Goal: Task Accomplishment & Management: Complete application form

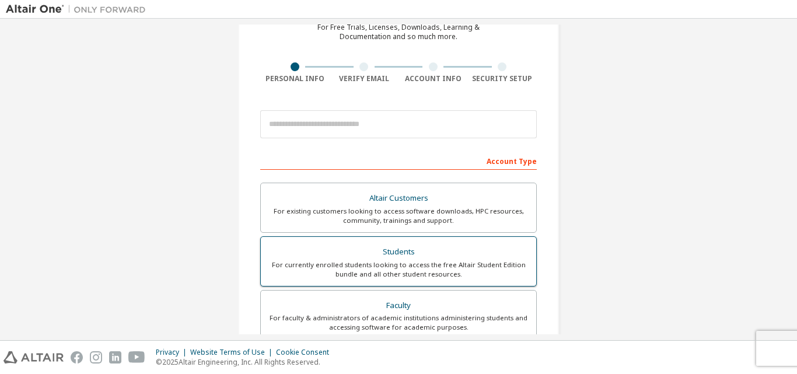
scroll to position [58, 0]
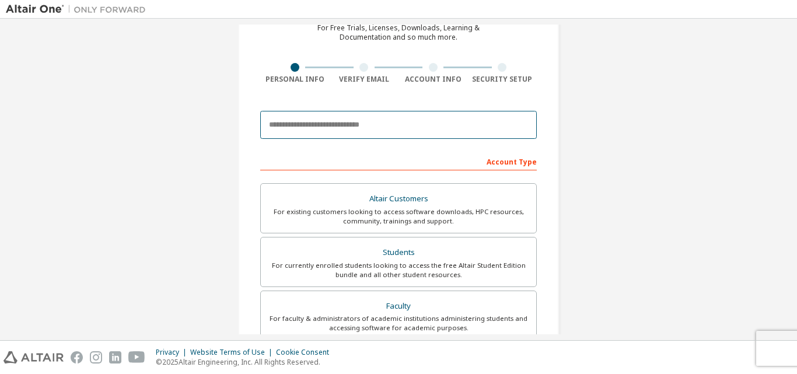
click at [352, 120] on input "email" at bounding box center [398, 125] width 277 height 28
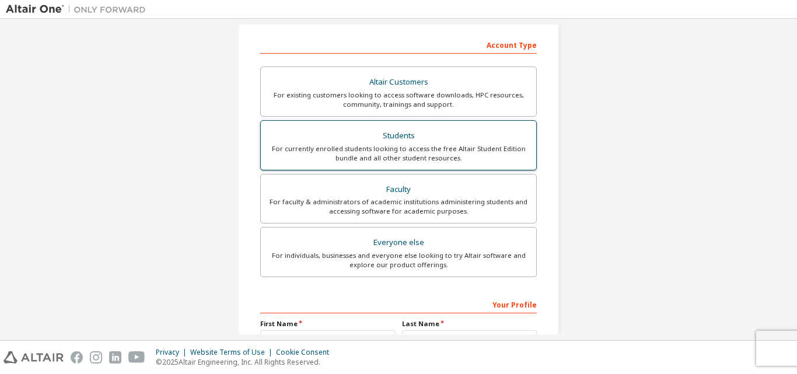
type input "**********"
click at [403, 153] on div "For currently enrolled students looking to access the free Altair Student Editi…" at bounding box center [398, 153] width 261 height 19
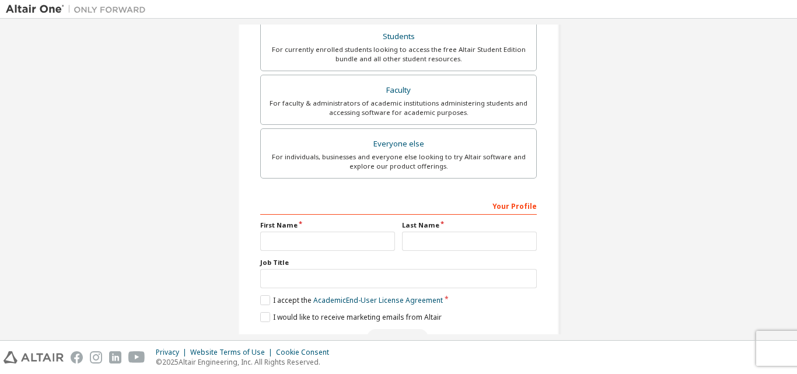
scroll to position [338, 0]
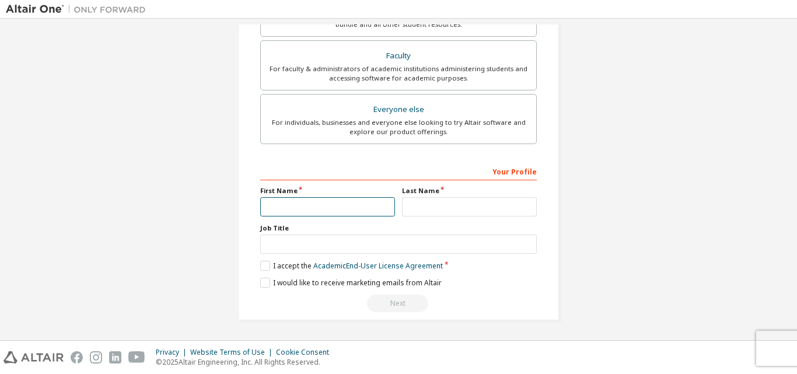
click at [314, 197] on input "text" at bounding box center [327, 206] width 135 height 19
type input "********"
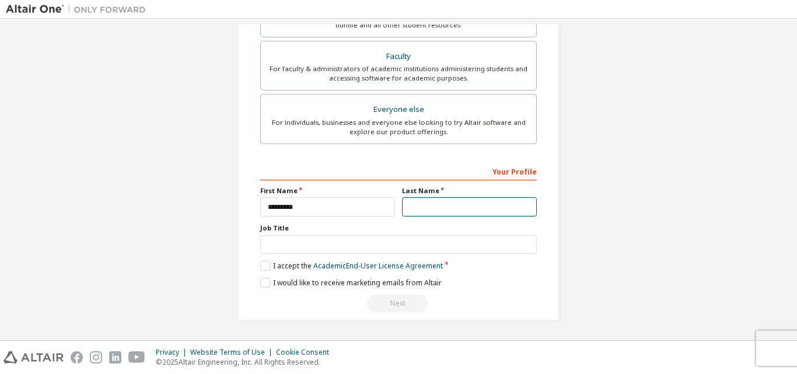
click at [410, 207] on input "text" at bounding box center [469, 206] width 135 height 19
type input "**"
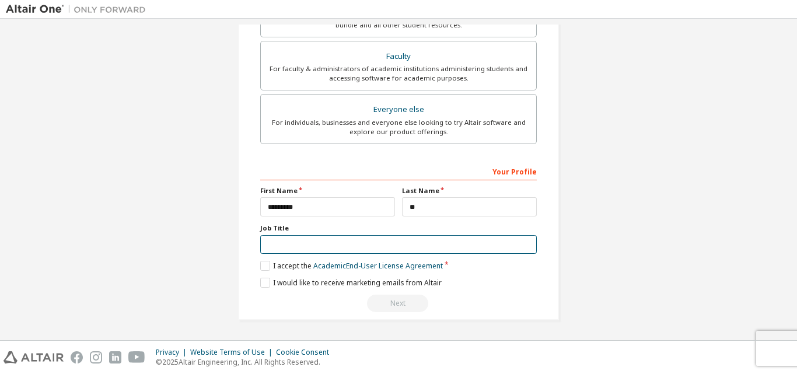
click at [306, 244] on input "text" at bounding box center [398, 244] width 277 height 19
type input "*******"
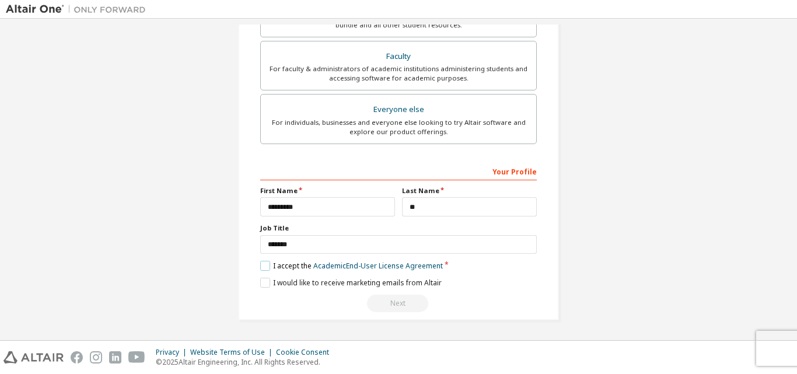
click at [268, 264] on label "I accept the Academic End-User License Agreement" at bounding box center [351, 266] width 183 height 10
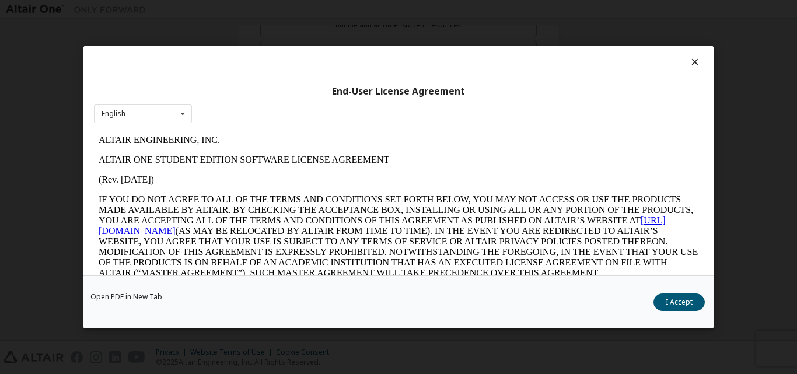
click at [687, 300] on button "I Accept" at bounding box center [678, 302] width 51 height 18
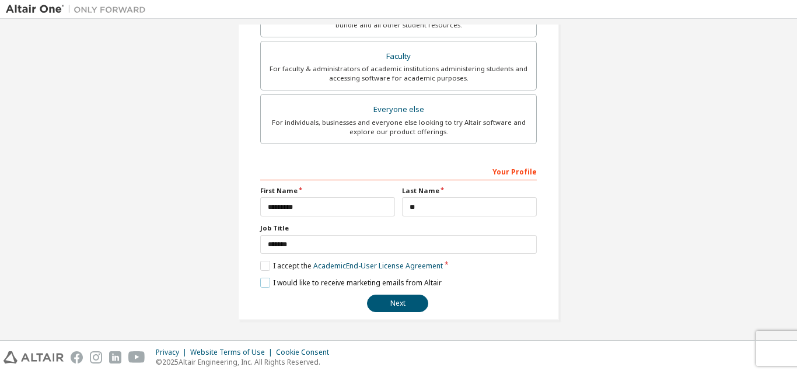
click at [266, 280] on label "I would like to receive marketing emails from Altair" at bounding box center [350, 283] width 181 height 10
click at [386, 297] on button "Next" at bounding box center [397, 304] width 61 height 18
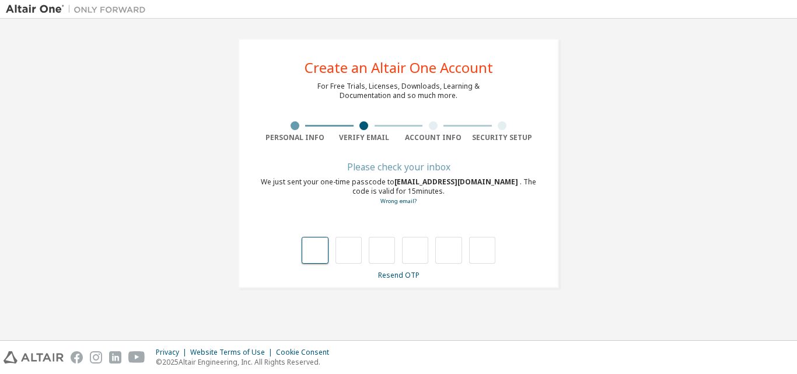
type input "*"
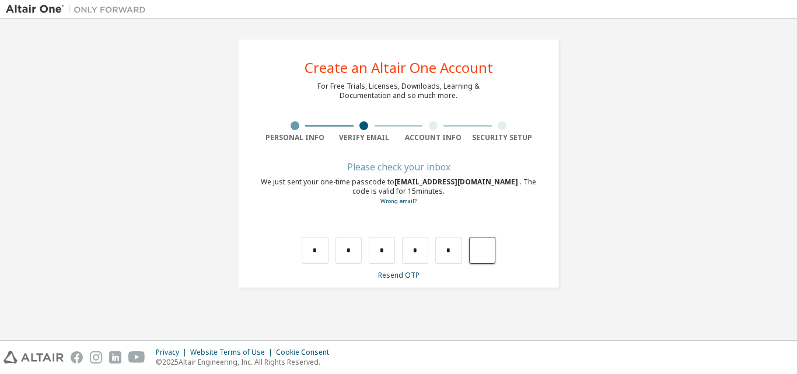
type input "*"
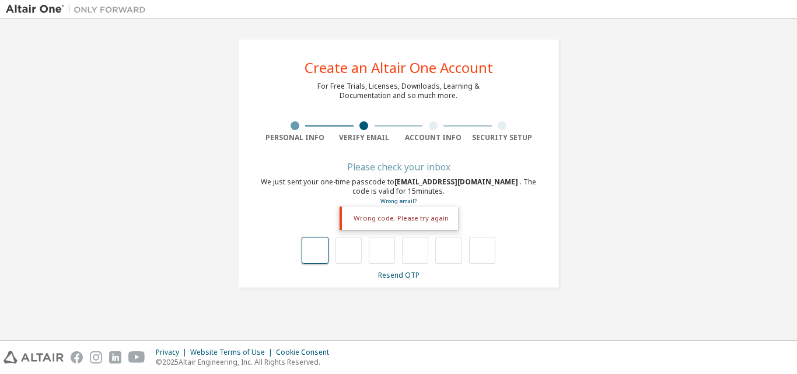
click at [319, 245] on input "text" at bounding box center [315, 250] width 26 height 27
type input "*"
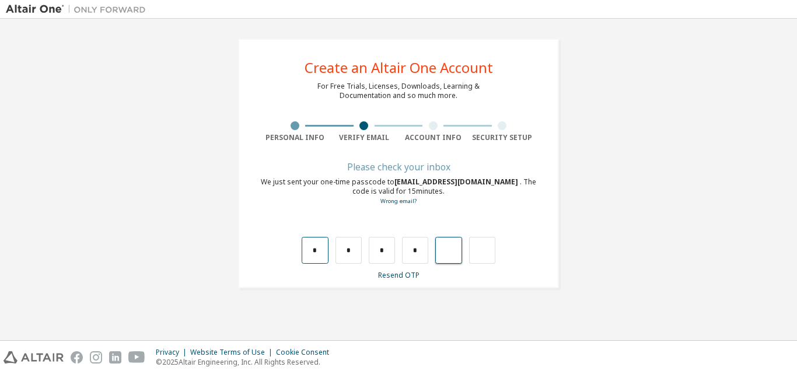
type input "*"
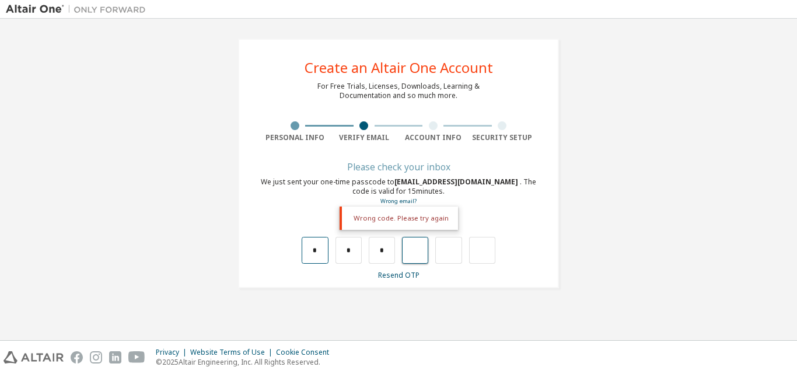
type input "*"
click at [318, 249] on input "*" at bounding box center [315, 250] width 26 height 27
type input "*"
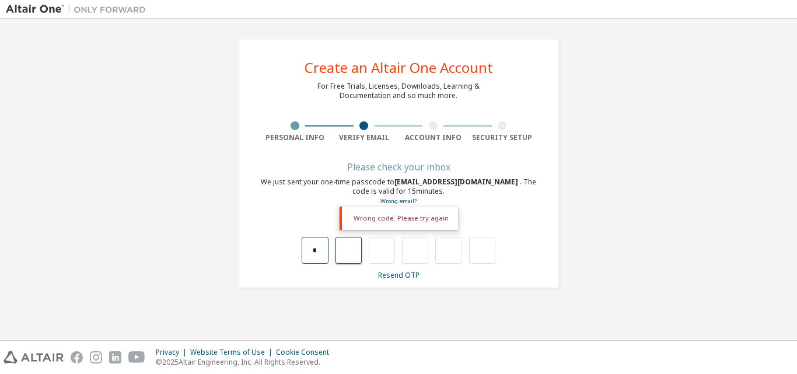
click at [317, 241] on input "*" at bounding box center [315, 250] width 26 height 27
type input "*"
click at [326, 258] on input "*" at bounding box center [315, 250] width 26 height 27
type input "*"
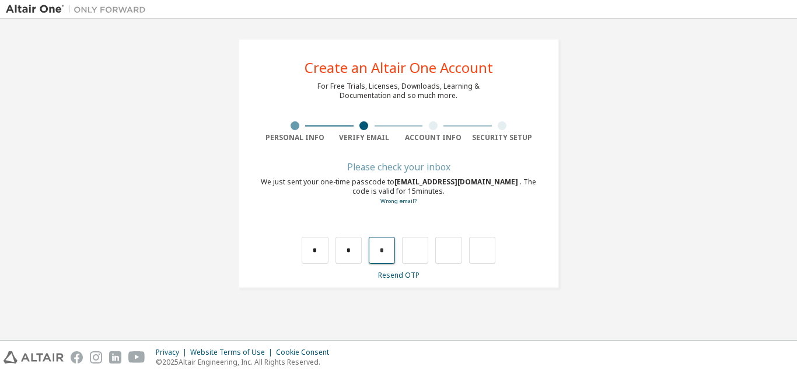
click at [381, 250] on input "*" at bounding box center [382, 250] width 26 height 27
click at [391, 250] on input "text" at bounding box center [382, 250] width 26 height 27
type input "*"
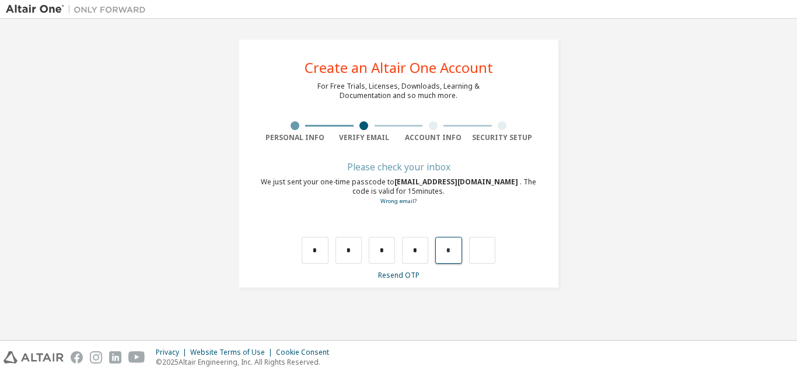
click at [454, 250] on input "*" at bounding box center [448, 250] width 26 height 27
click at [446, 252] on input "text" at bounding box center [448, 250] width 26 height 27
type input "*"
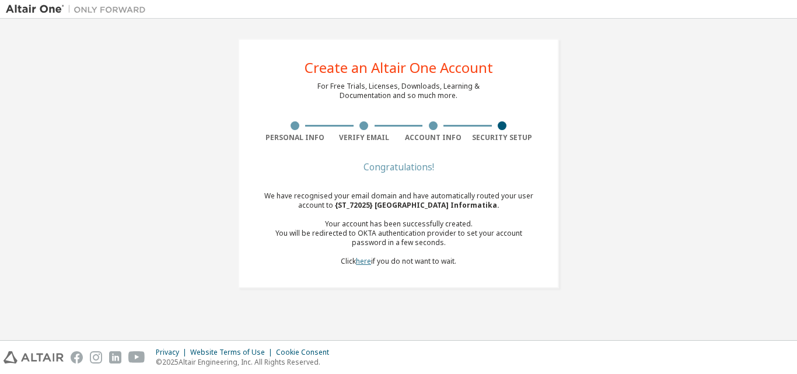
click at [363, 256] on link "here" at bounding box center [363, 261] width 15 height 10
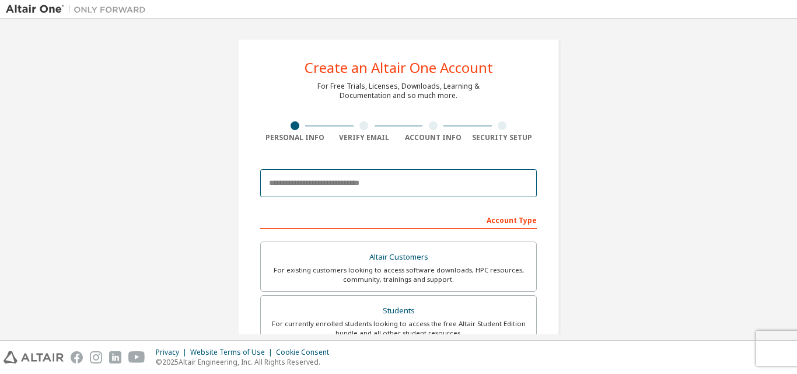
drag, startPoint x: 0, startPoint y: 0, endPoint x: 379, endPoint y: 179, distance: 419.1
click at [379, 179] on input "email" at bounding box center [398, 183] width 277 height 28
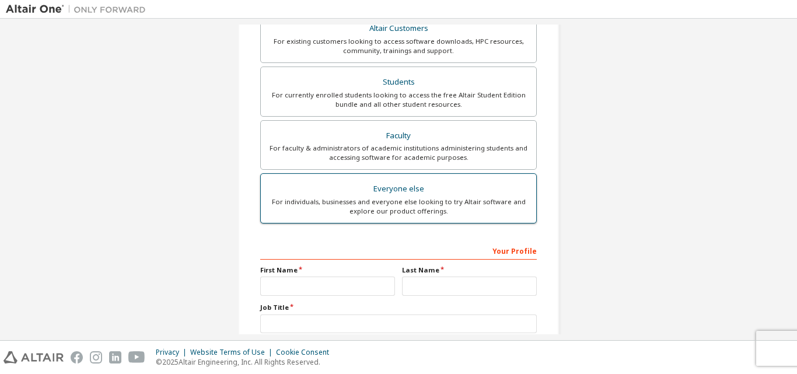
scroll to position [270, 0]
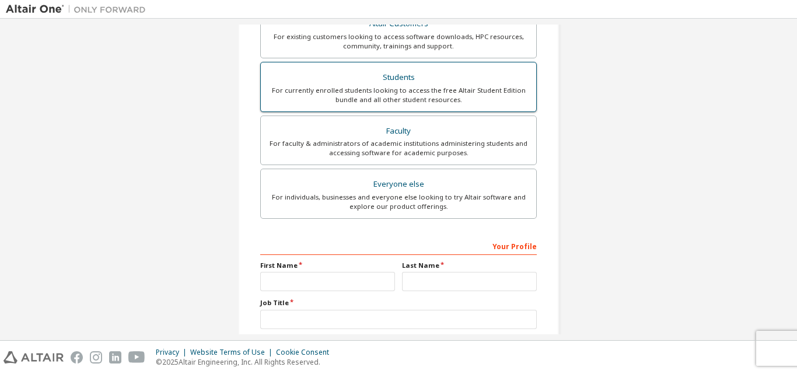
type input "**********"
click at [392, 78] on div "Students" at bounding box center [398, 77] width 261 height 16
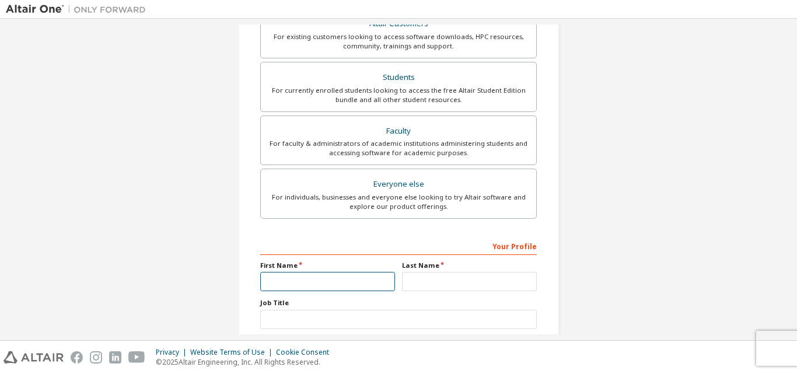
click at [336, 277] on input "text" at bounding box center [327, 281] width 135 height 19
type input "********"
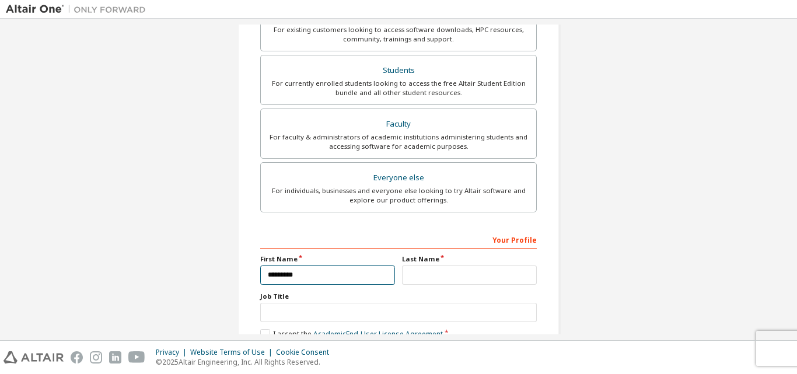
scroll to position [264, 0]
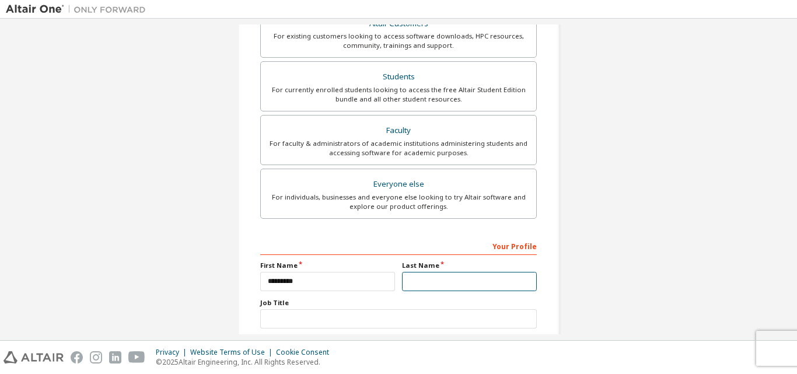
click at [419, 279] on input "text" at bounding box center [469, 281] width 135 height 19
type input "**"
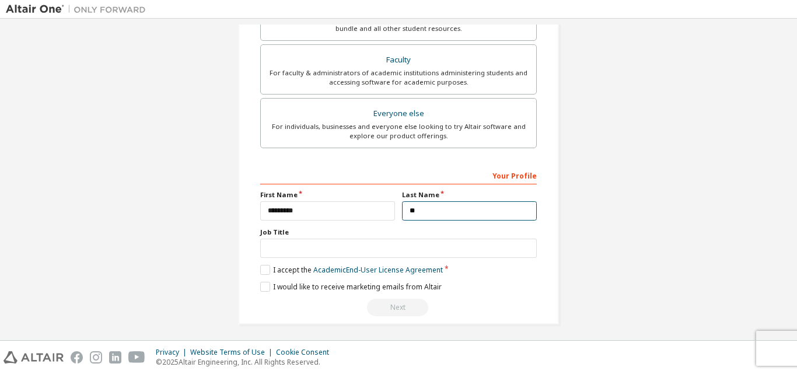
scroll to position [338, 0]
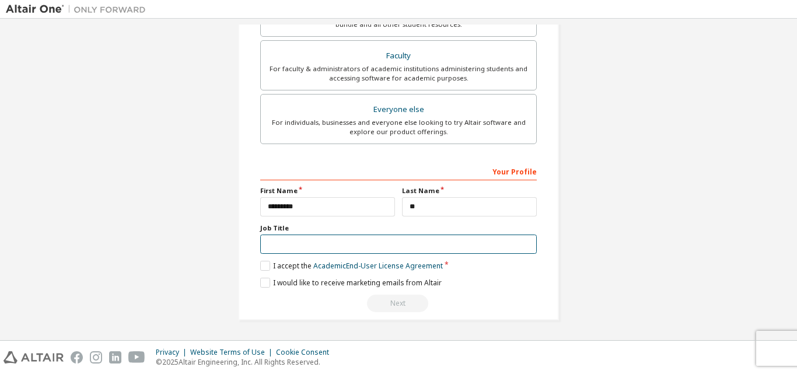
click at [289, 247] on input "text" at bounding box center [398, 244] width 277 height 19
type input "*******"
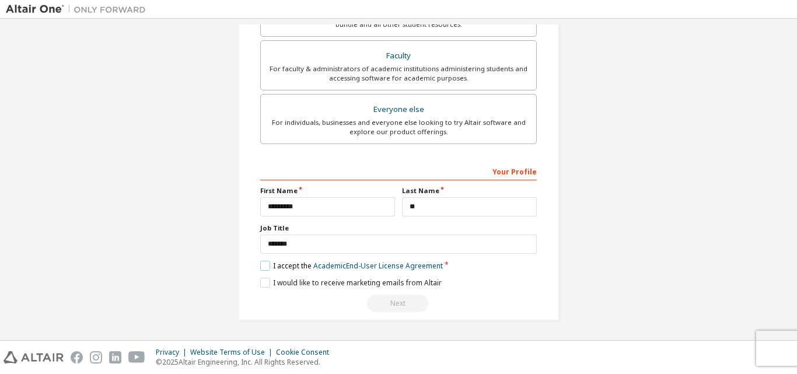
click at [268, 264] on label "I accept the Academic End-User License Agreement" at bounding box center [351, 266] width 183 height 10
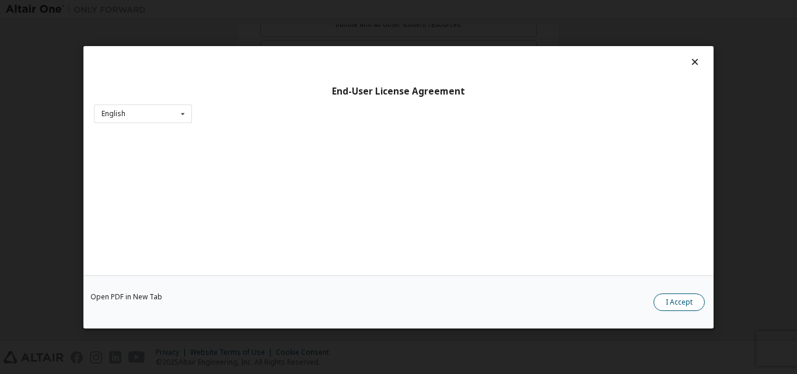
click at [681, 294] on button "I Accept" at bounding box center [678, 302] width 51 height 18
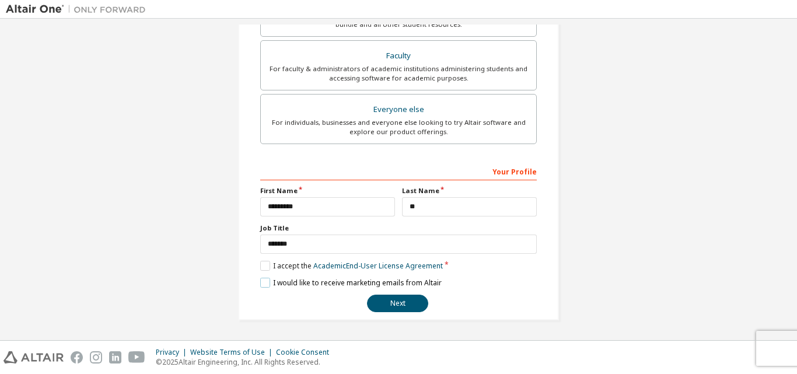
click at [260, 283] on label "I would like to receive marketing emails from Altair" at bounding box center [350, 283] width 181 height 10
click at [406, 306] on button "Next" at bounding box center [397, 304] width 61 height 18
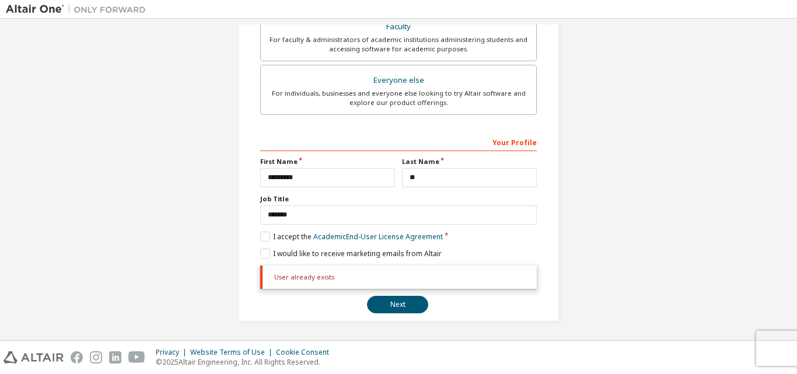
scroll to position [369, 0]
click at [395, 302] on button "Next" at bounding box center [397, 304] width 61 height 18
click at [389, 300] on button "Next" at bounding box center [397, 304] width 61 height 18
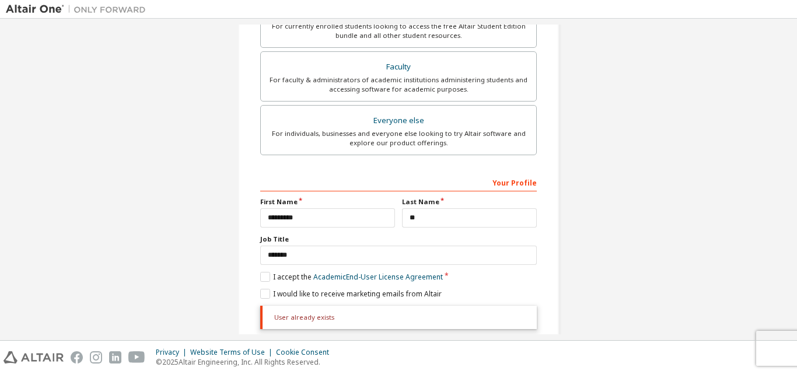
scroll to position [0, 0]
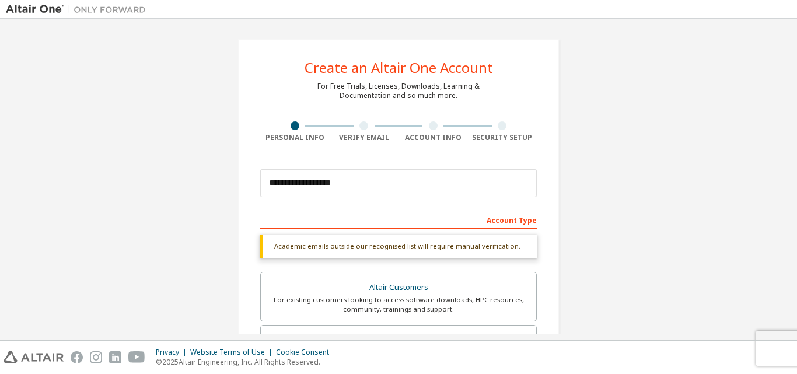
click at [473, 247] on div "Academic emails outside our recognised list will require manual verification." at bounding box center [398, 246] width 277 height 23
click at [492, 124] on div at bounding box center [502, 125] width 69 height 9
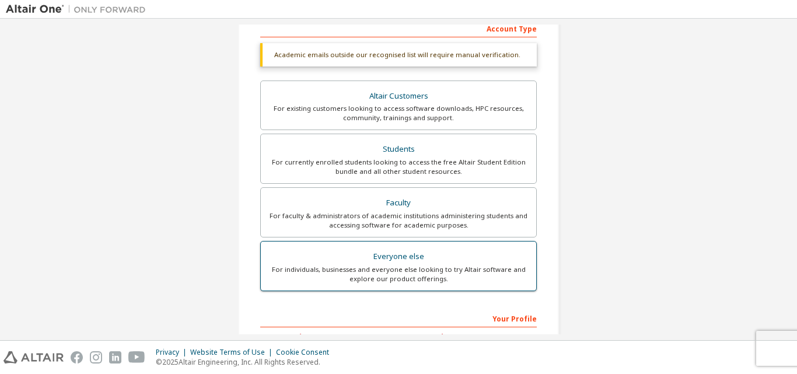
scroll to position [233, 0]
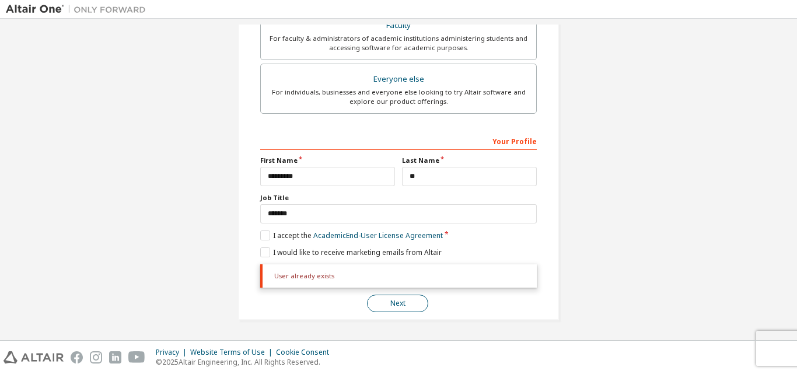
click at [394, 297] on button "Next" at bounding box center [397, 304] width 61 height 18
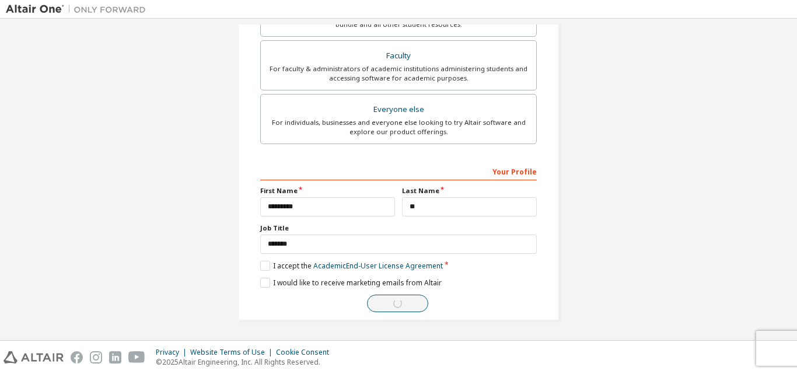
scroll to position [338, 0]
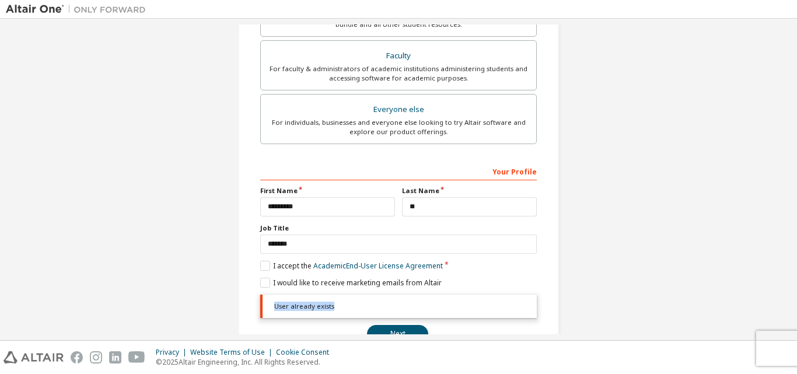
drag, startPoint x: 330, startPoint y: 306, endPoint x: 266, endPoint y: 309, distance: 63.7
click at [266, 309] on div "User already exists" at bounding box center [398, 306] width 277 height 23
copy div "User already exists"
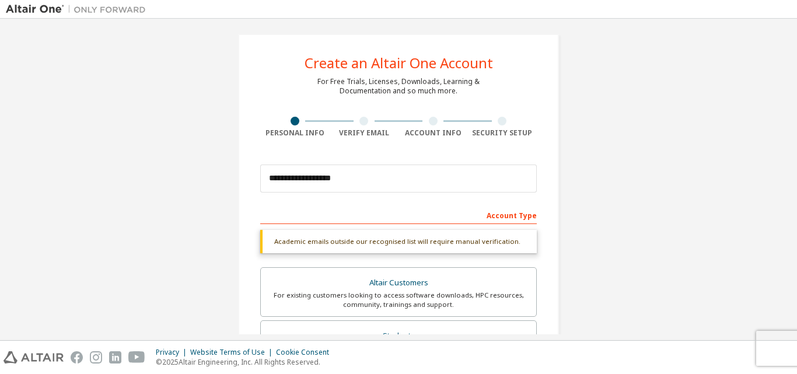
scroll to position [0, 0]
